Goal: Task Accomplishment & Management: Manage account settings

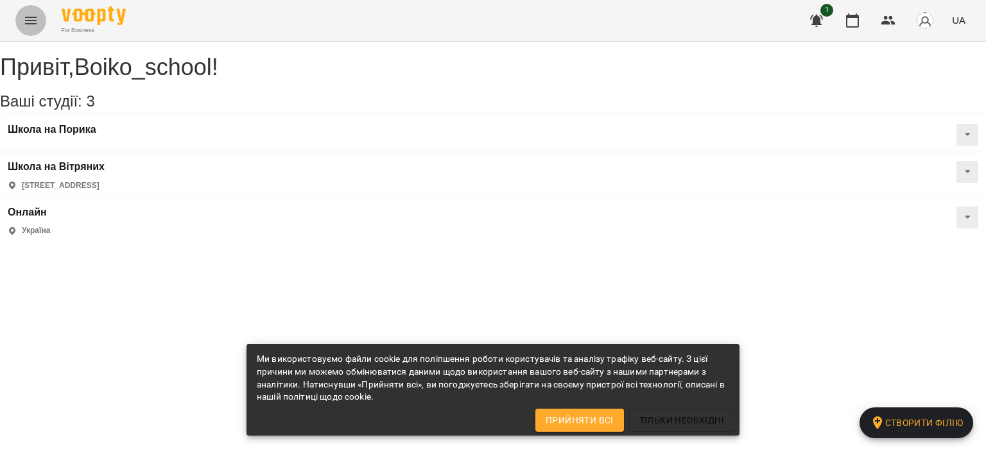
click at [33, 24] on icon "Menu" at bounding box center [30, 20] width 15 height 15
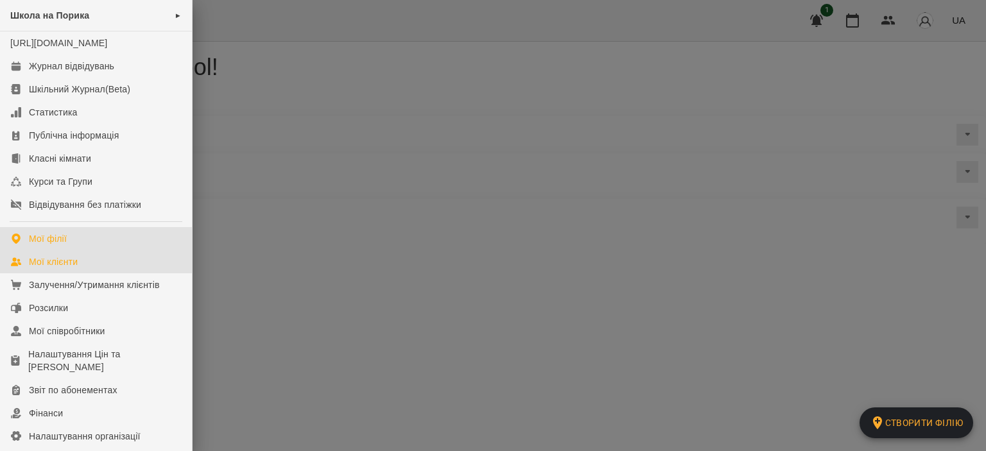
click at [83, 272] on link "Мої клієнти" at bounding box center [96, 261] width 192 height 23
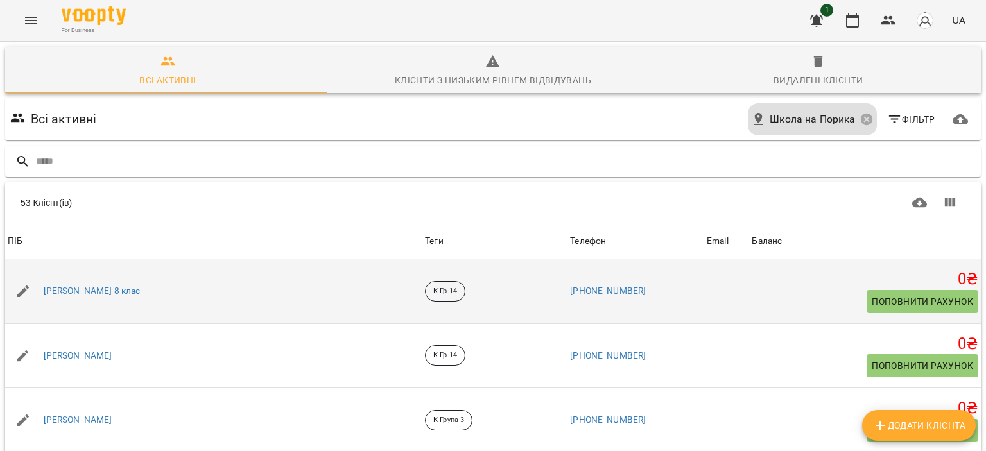
click at [875, 299] on span "Поповнити рахунок" at bounding box center [922, 301] width 101 height 15
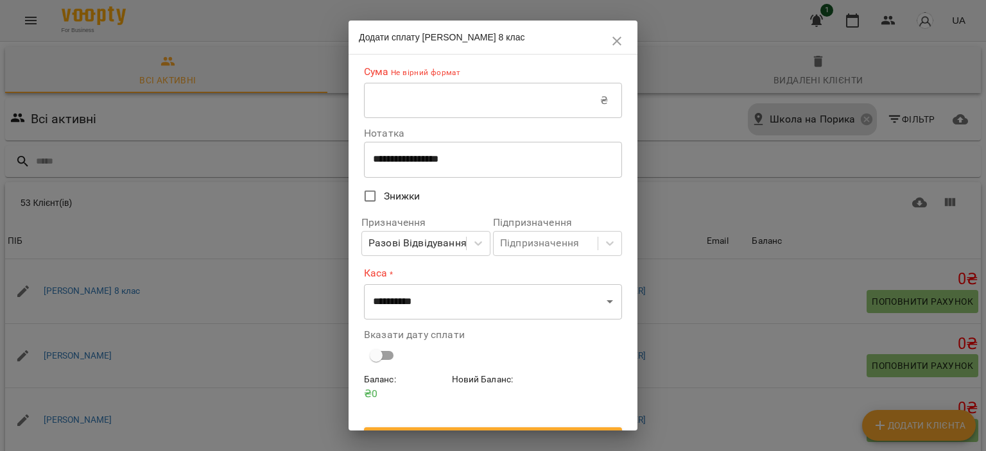
scroll to position [26, 0]
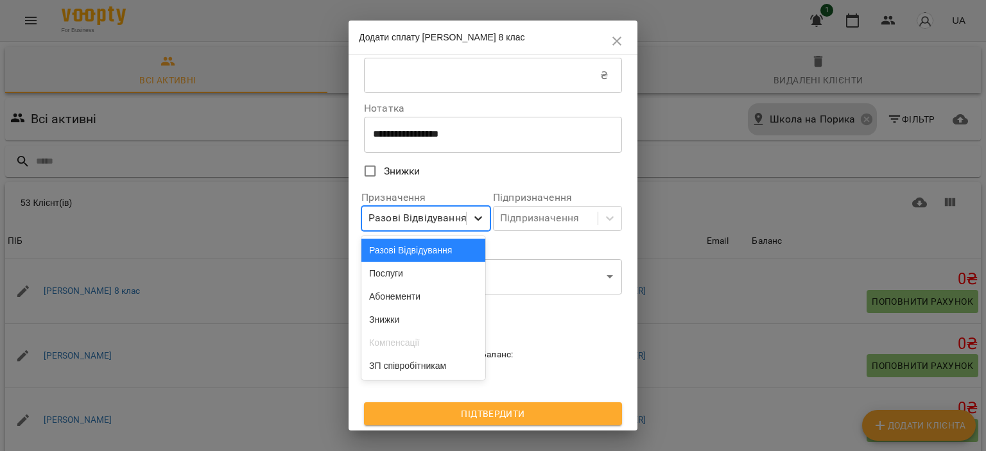
click at [472, 220] on icon at bounding box center [478, 218] width 13 height 13
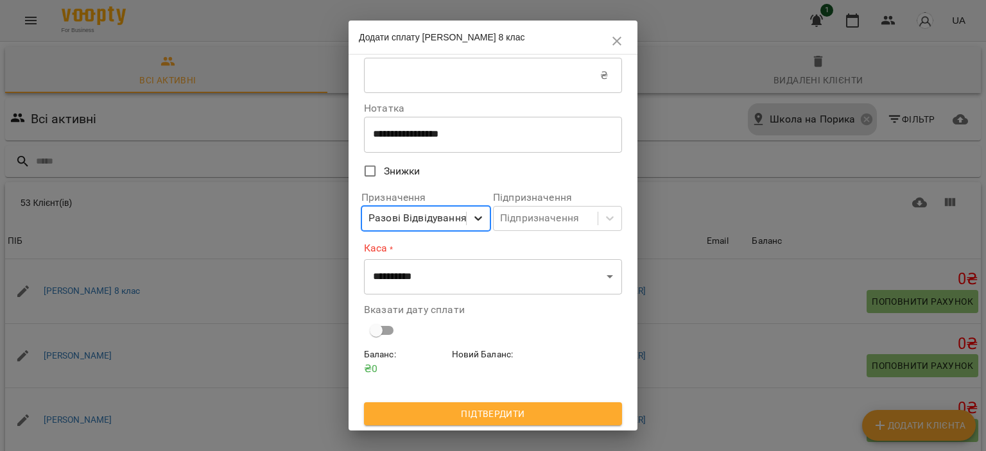
click at [477, 213] on icon at bounding box center [478, 218] width 13 height 13
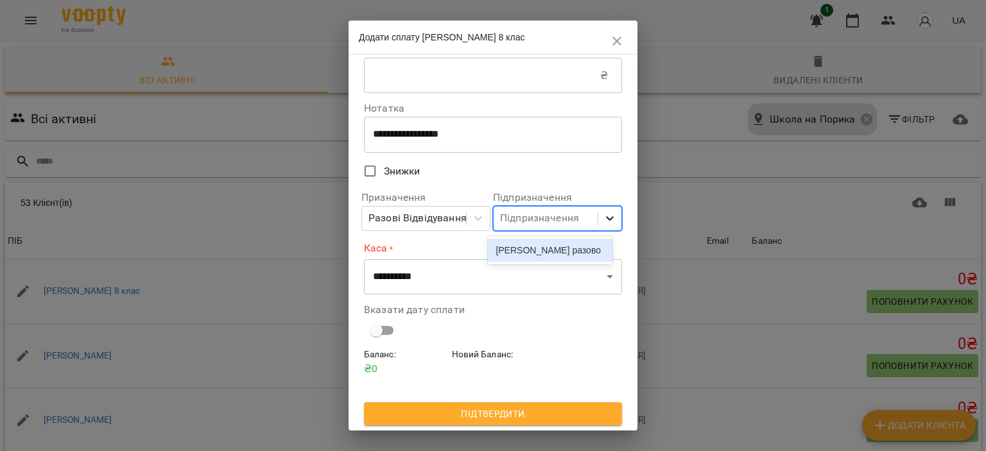
click at [606, 216] on icon at bounding box center [610, 218] width 13 height 13
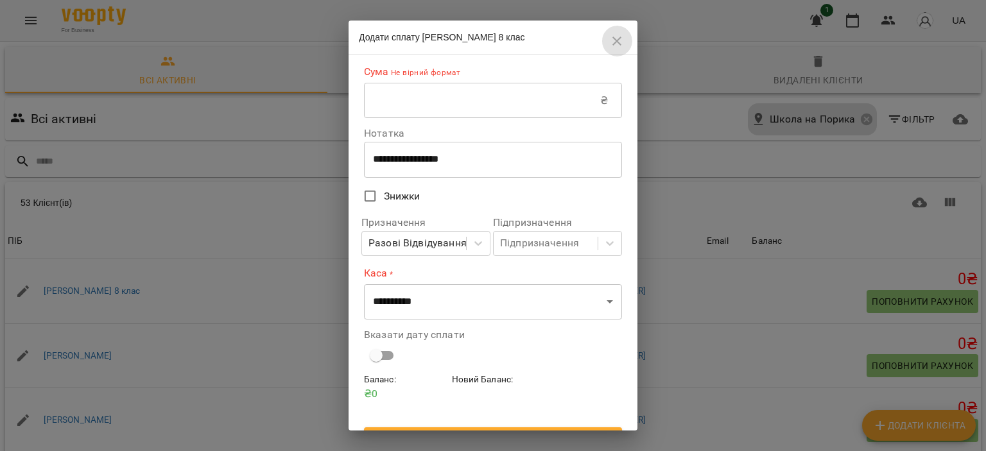
click at [614, 44] on icon "button" at bounding box center [617, 41] width 9 height 9
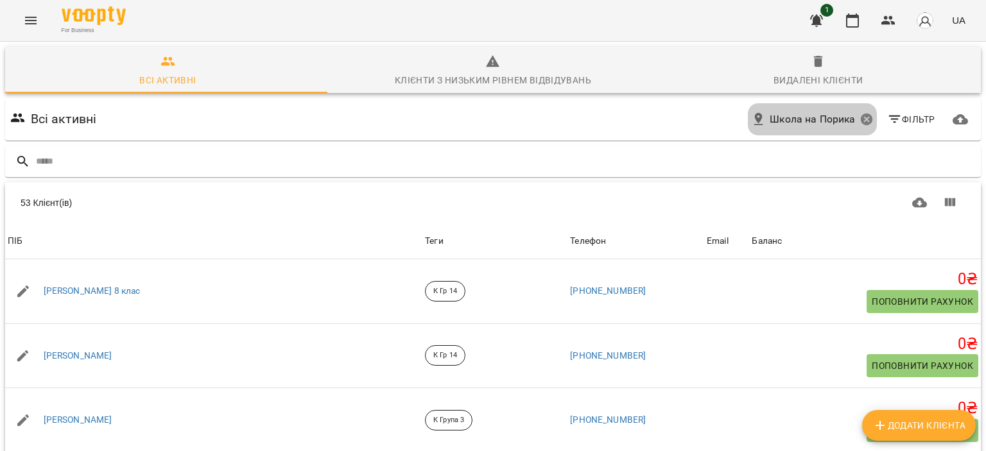
click at [861, 122] on icon at bounding box center [867, 120] width 12 height 12
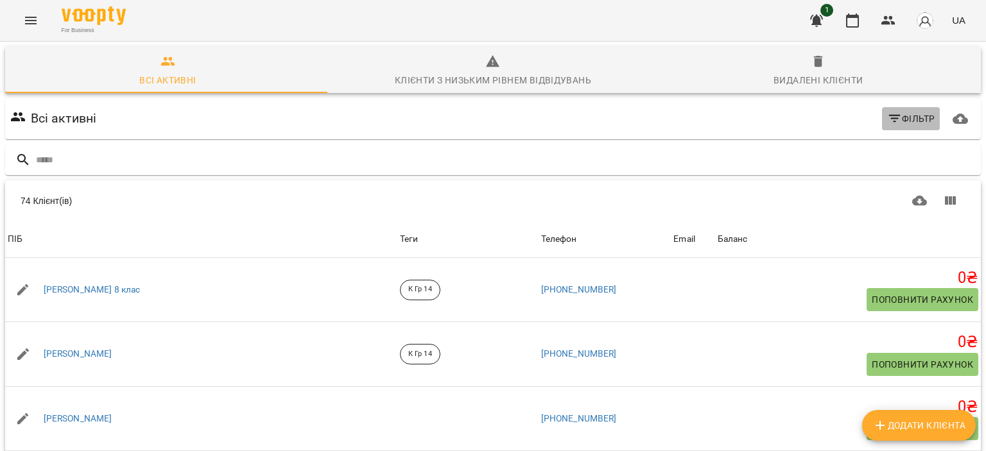
click at [897, 116] on span "Фільтр" at bounding box center [912, 118] width 48 height 15
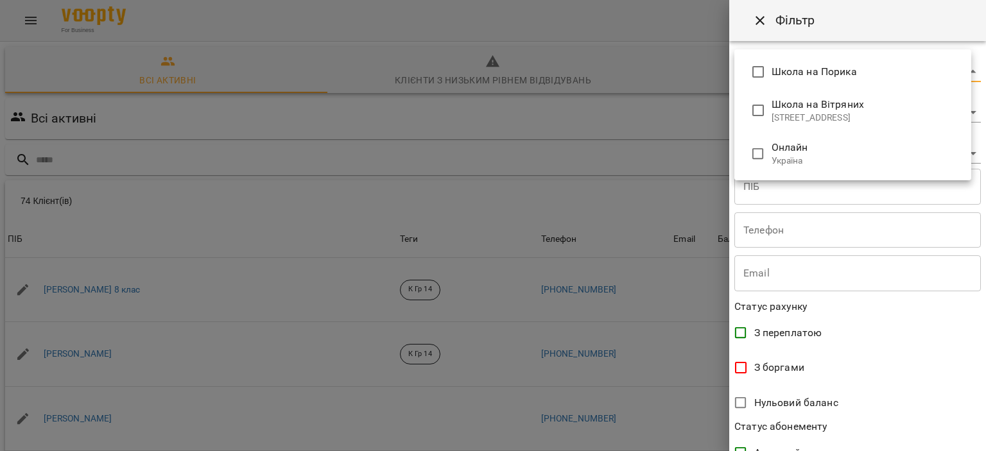
click at [791, 76] on body "For Business 1 UA Всі активні Клієнти з низьким рівнем відвідувань Видалені клі…" at bounding box center [493, 334] width 986 height 669
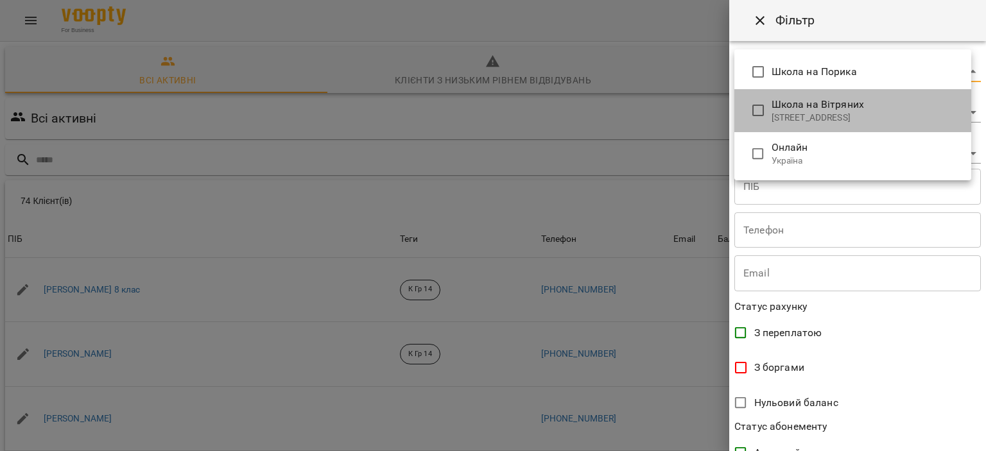
click at [776, 114] on p "[STREET_ADDRESS]" at bounding box center [866, 118] width 189 height 13
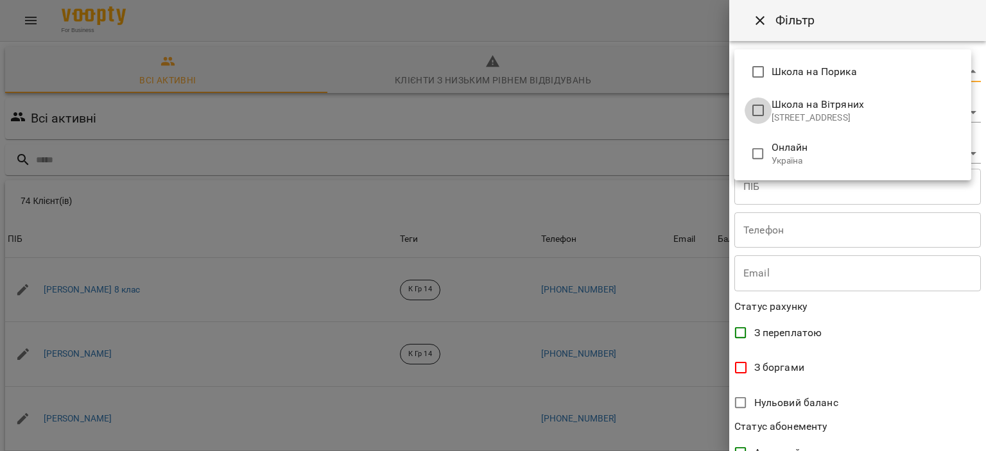
type input "**********"
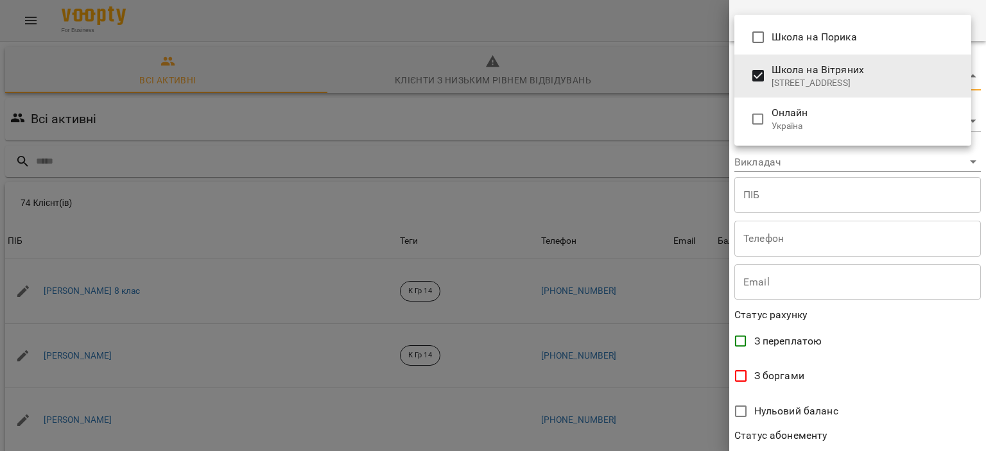
click at [647, 125] on div at bounding box center [493, 225] width 986 height 451
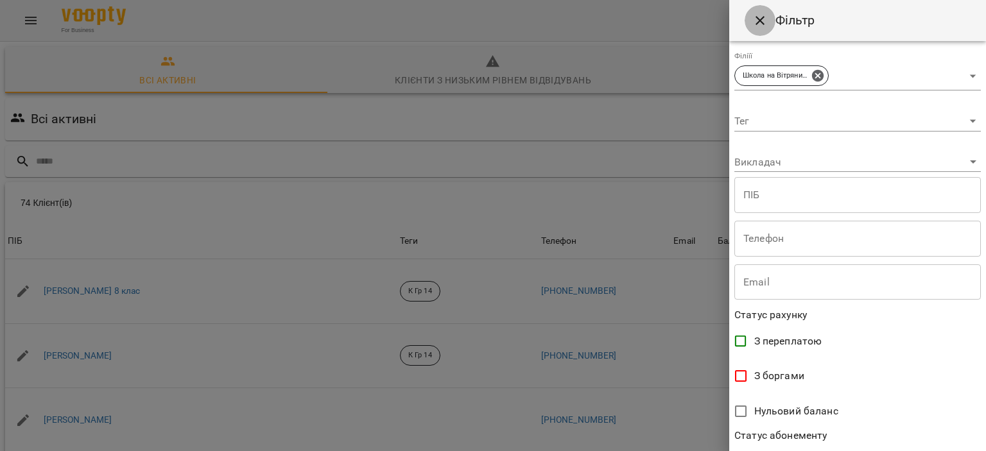
click at [757, 16] on icon "Close" at bounding box center [760, 20] width 15 height 15
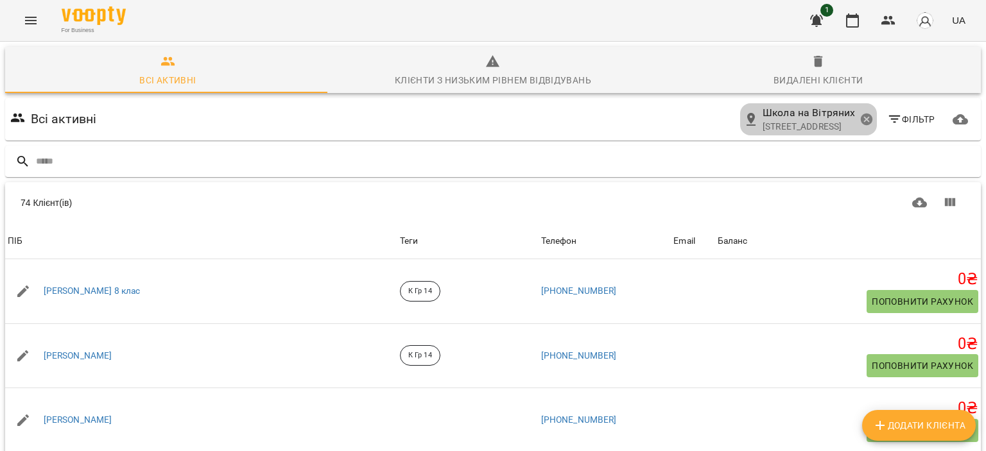
click at [861, 122] on icon at bounding box center [867, 120] width 12 height 12
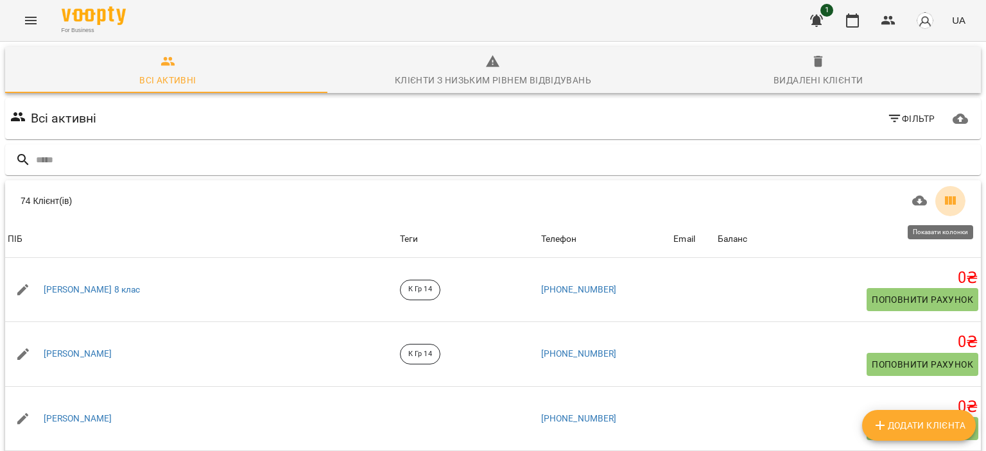
click at [943, 198] on icon "Показати колонки" at bounding box center [950, 200] width 15 height 15
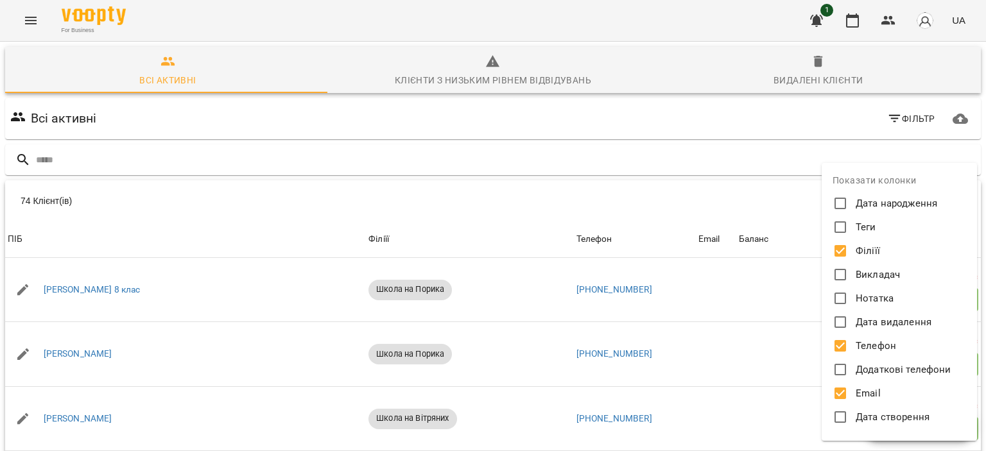
click at [443, 390] on div at bounding box center [493, 225] width 986 height 451
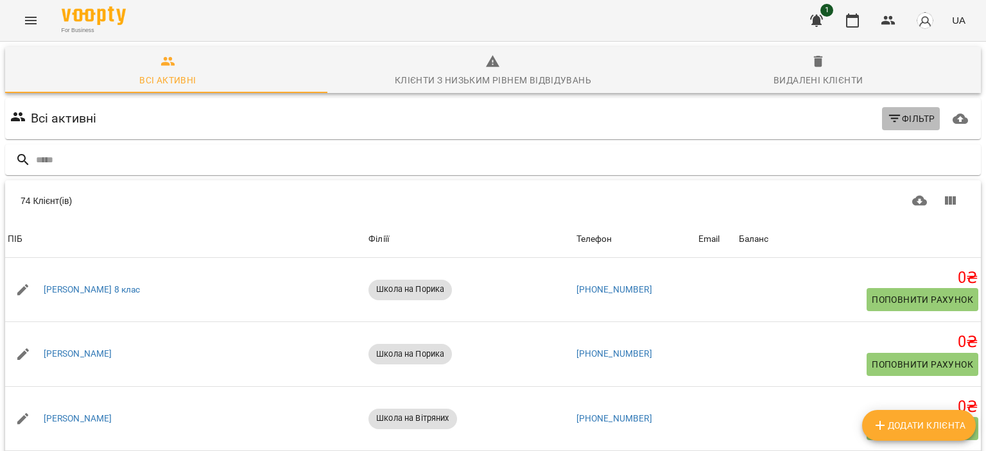
click at [893, 120] on span "Фільтр" at bounding box center [912, 118] width 48 height 15
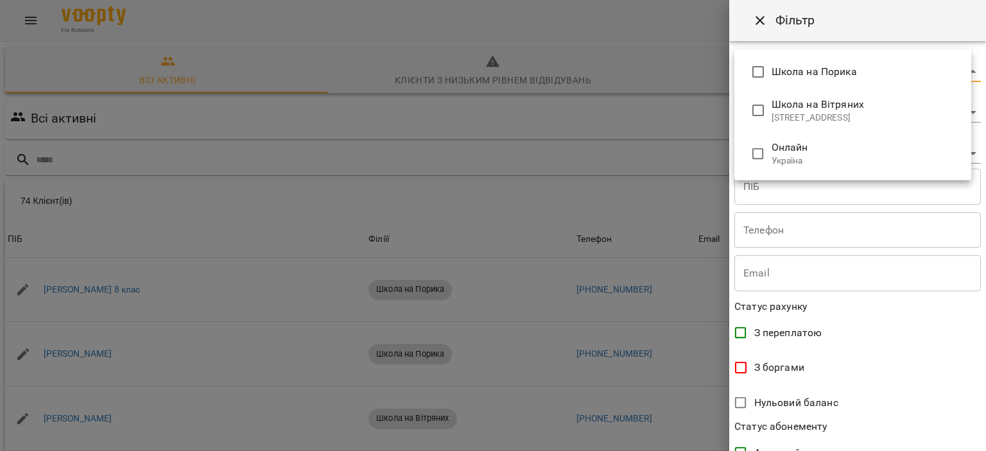
click at [766, 71] on body "For Business 1 UA Всі активні Клієнти з низьким рівнем відвідувань Видалені клі…" at bounding box center [493, 334] width 986 height 669
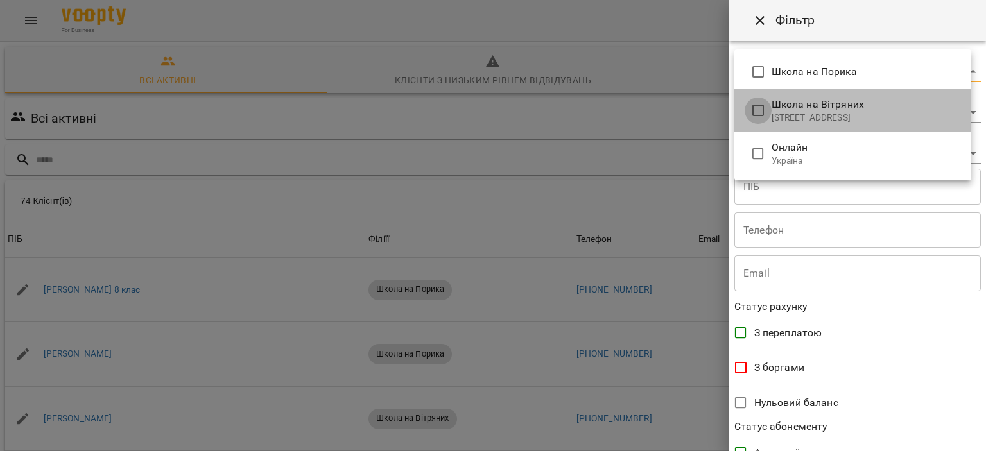
type input "**********"
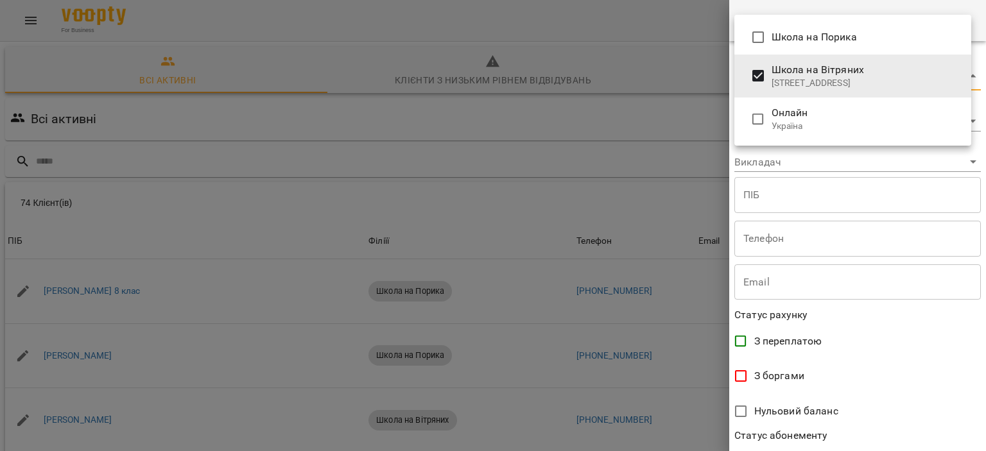
click at [801, 439] on div at bounding box center [493, 225] width 986 height 451
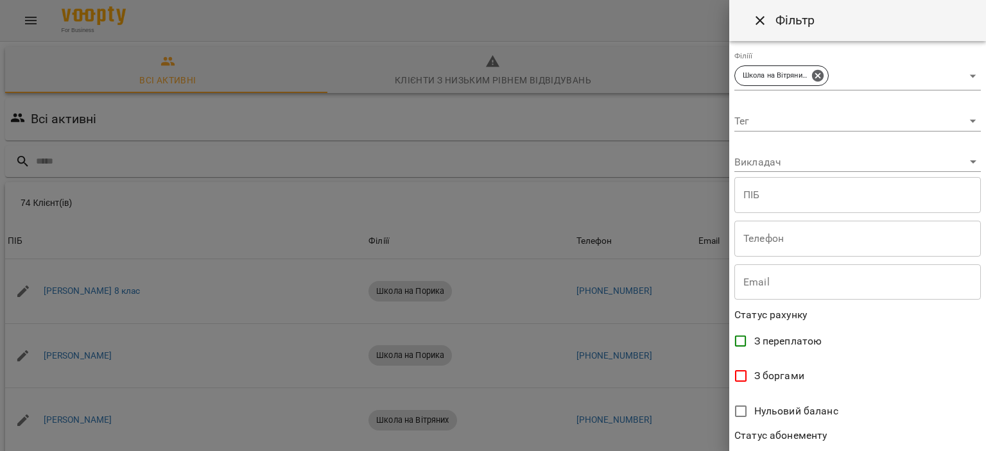
click at [602, 125] on div at bounding box center [493, 225] width 986 height 451
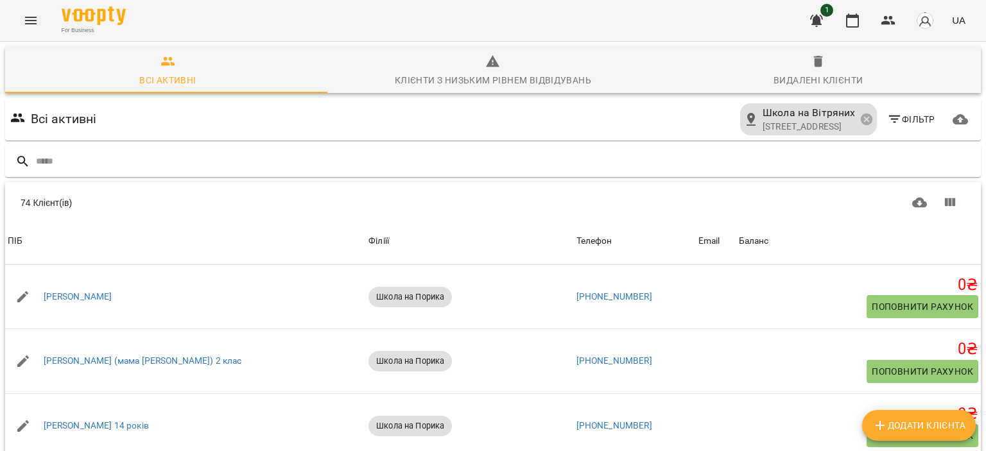
scroll to position [641, 0]
click at [625, 167] on input "text" at bounding box center [506, 161] width 940 height 21
click at [575, 113] on div "Всі активні Школа на Вітряних [STREET_ADDRESS]" at bounding box center [493, 119] width 971 height 37
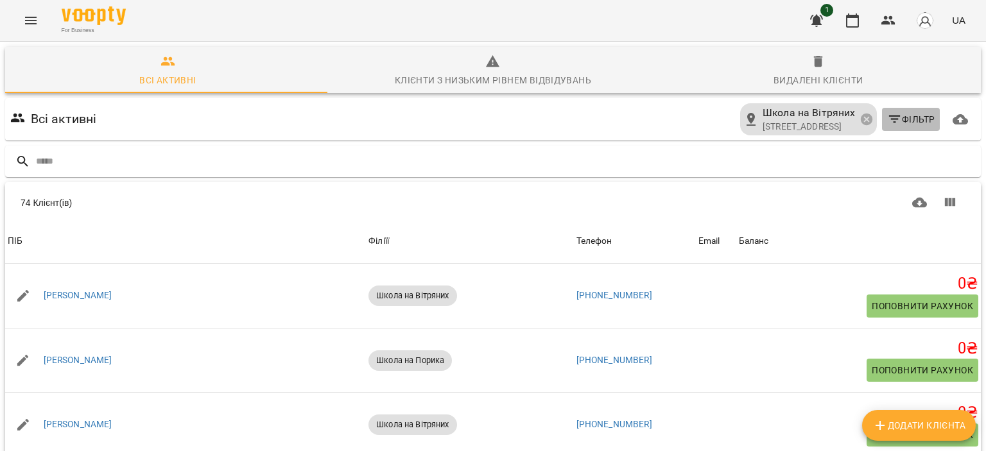
click at [904, 121] on span "Фільтр" at bounding box center [912, 119] width 48 height 15
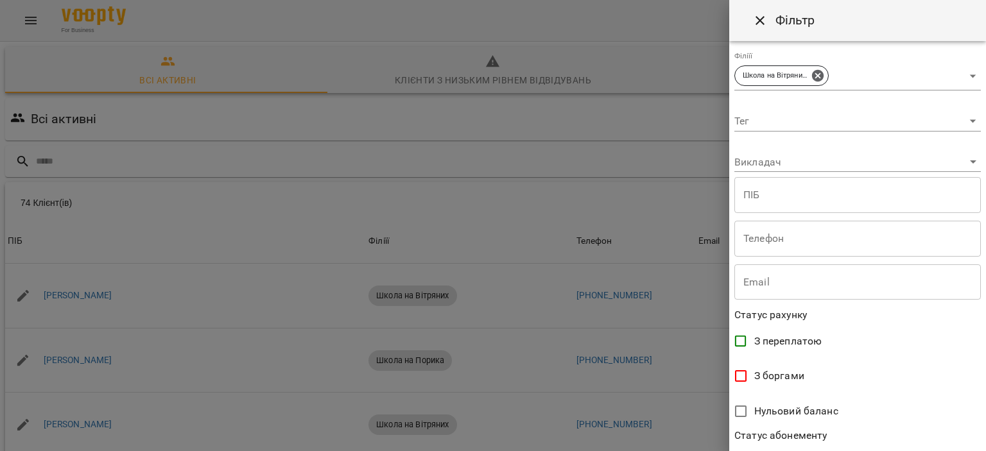
scroll to position [272, 0]
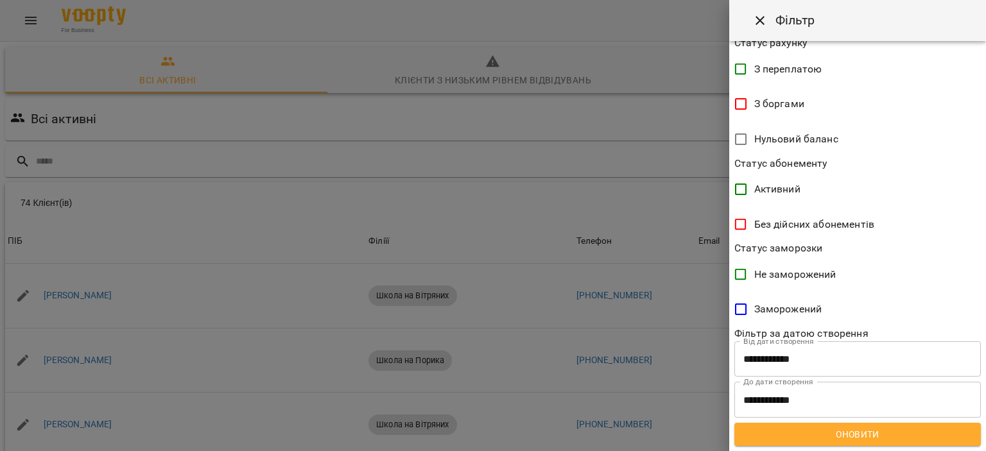
click at [773, 442] on span "Оновити" at bounding box center [858, 434] width 226 height 15
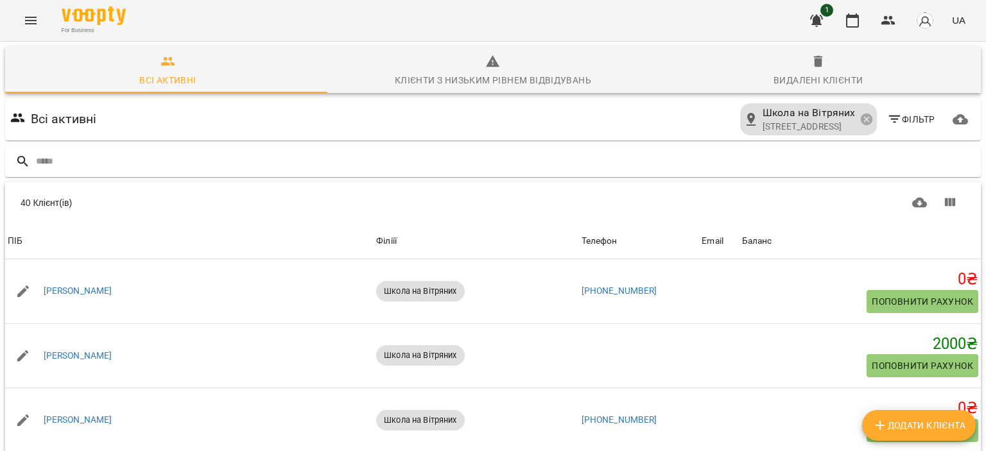
scroll to position [0, 0]
